Goal: Navigation & Orientation: Find specific page/section

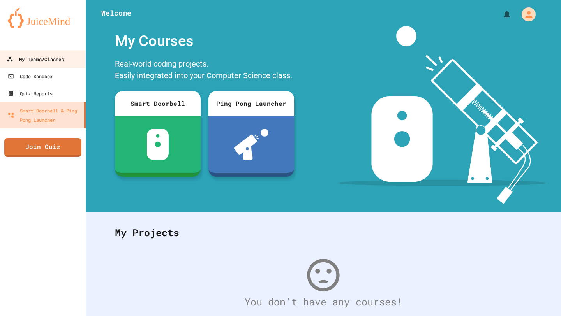
click at [45, 62] on div "My Teams/Classes" at bounding box center [35, 60] width 57 height 10
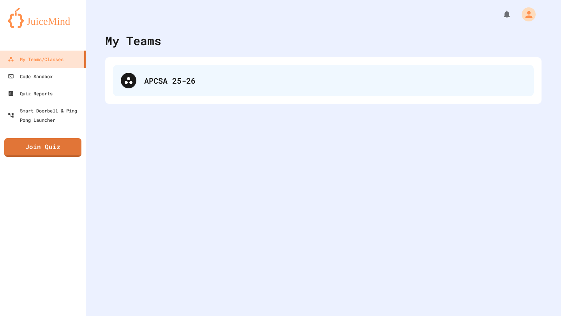
click at [150, 79] on div "APCSA 25-26" at bounding box center [335, 81] width 382 height 12
